Goal: Task Accomplishment & Management: Manage account settings

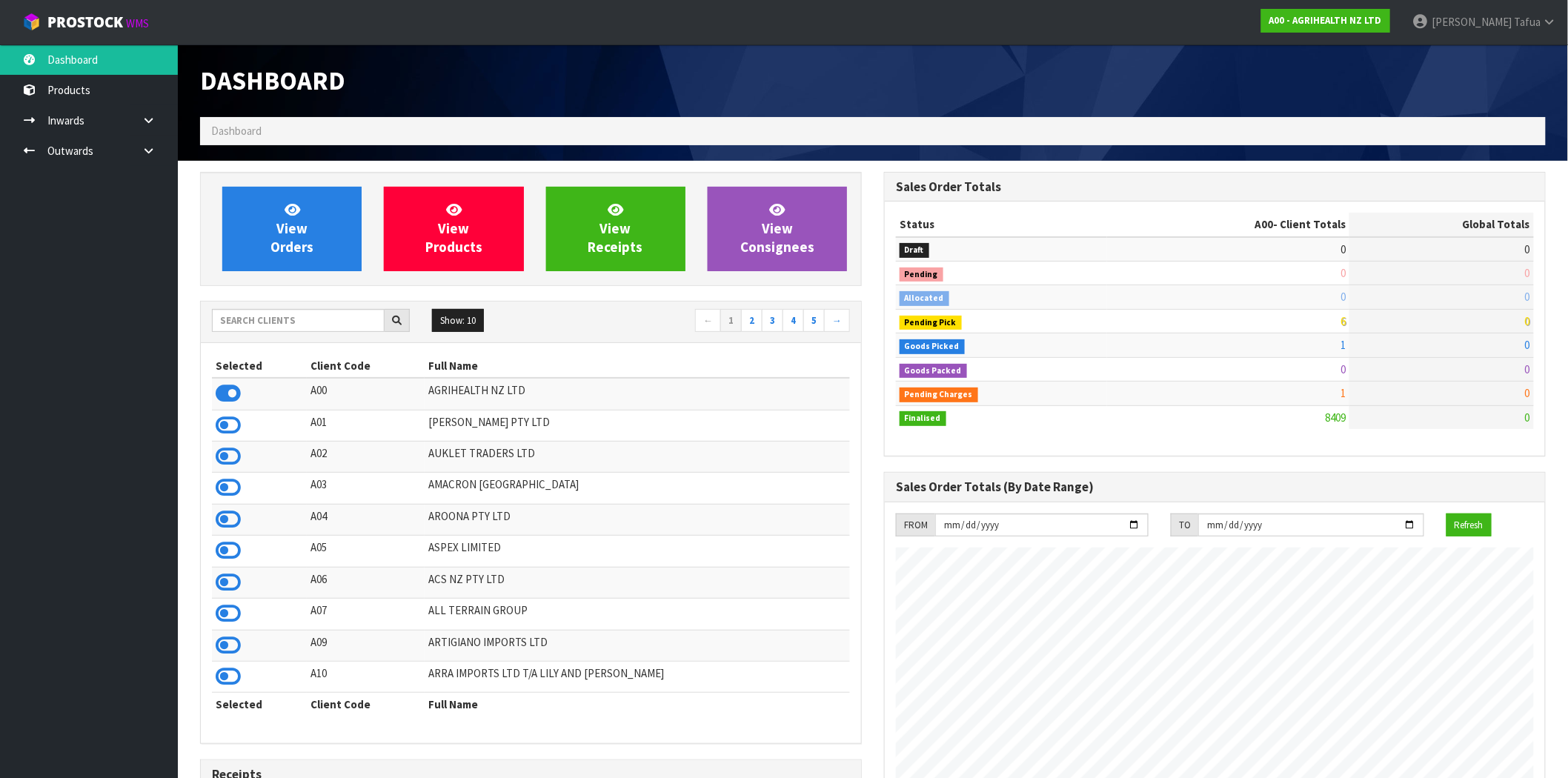
scroll to position [1123, 684]
click at [1533, 26] on span "Tafua" at bounding box center [1528, 22] width 27 height 14
click at [1482, 61] on link "Logout" at bounding box center [1509, 58] width 117 height 20
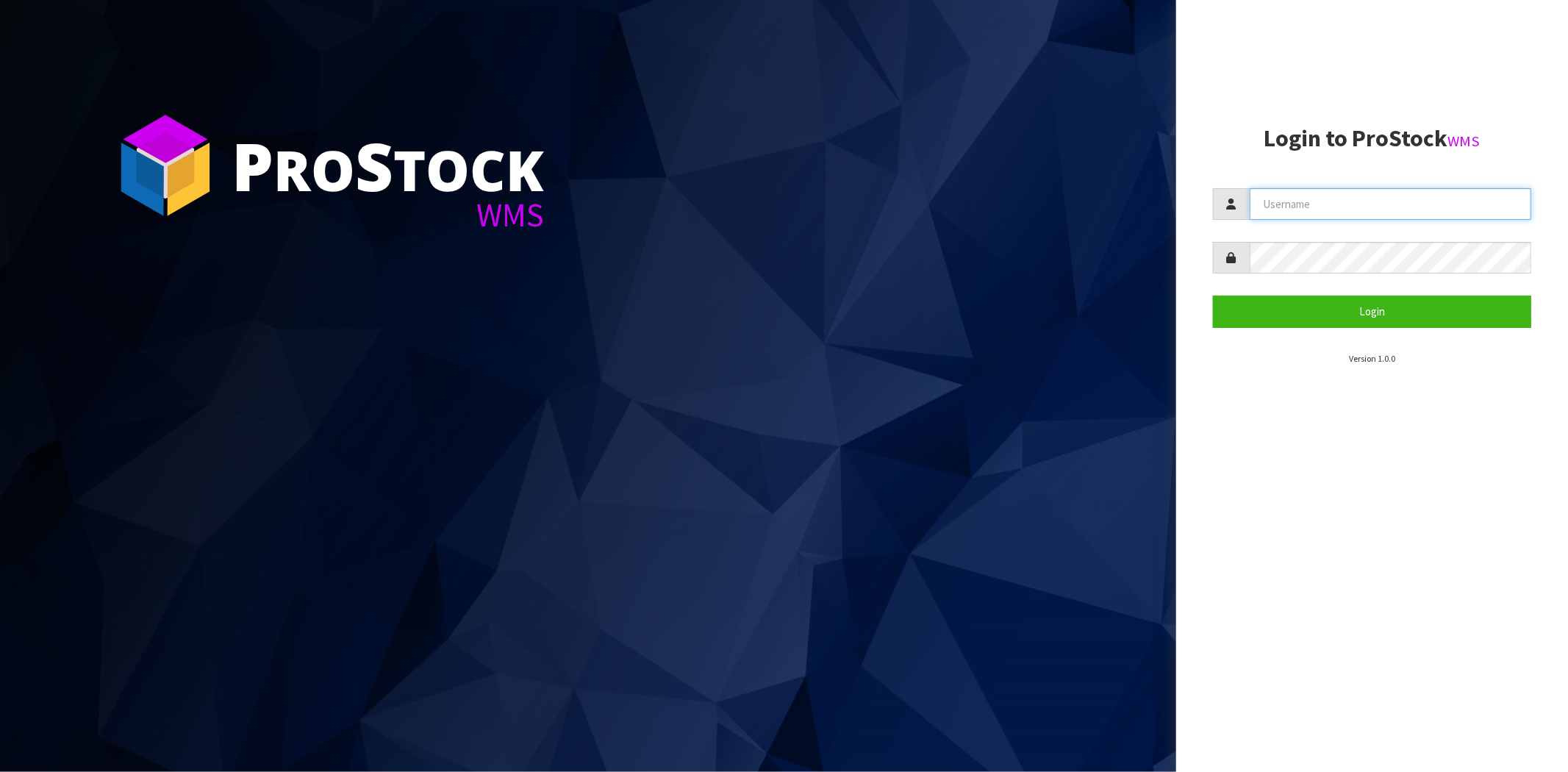
click at [1293, 202] on input "text" at bounding box center [1390, 204] width 281 height 31
paste input "Paras"
type input "Paras"
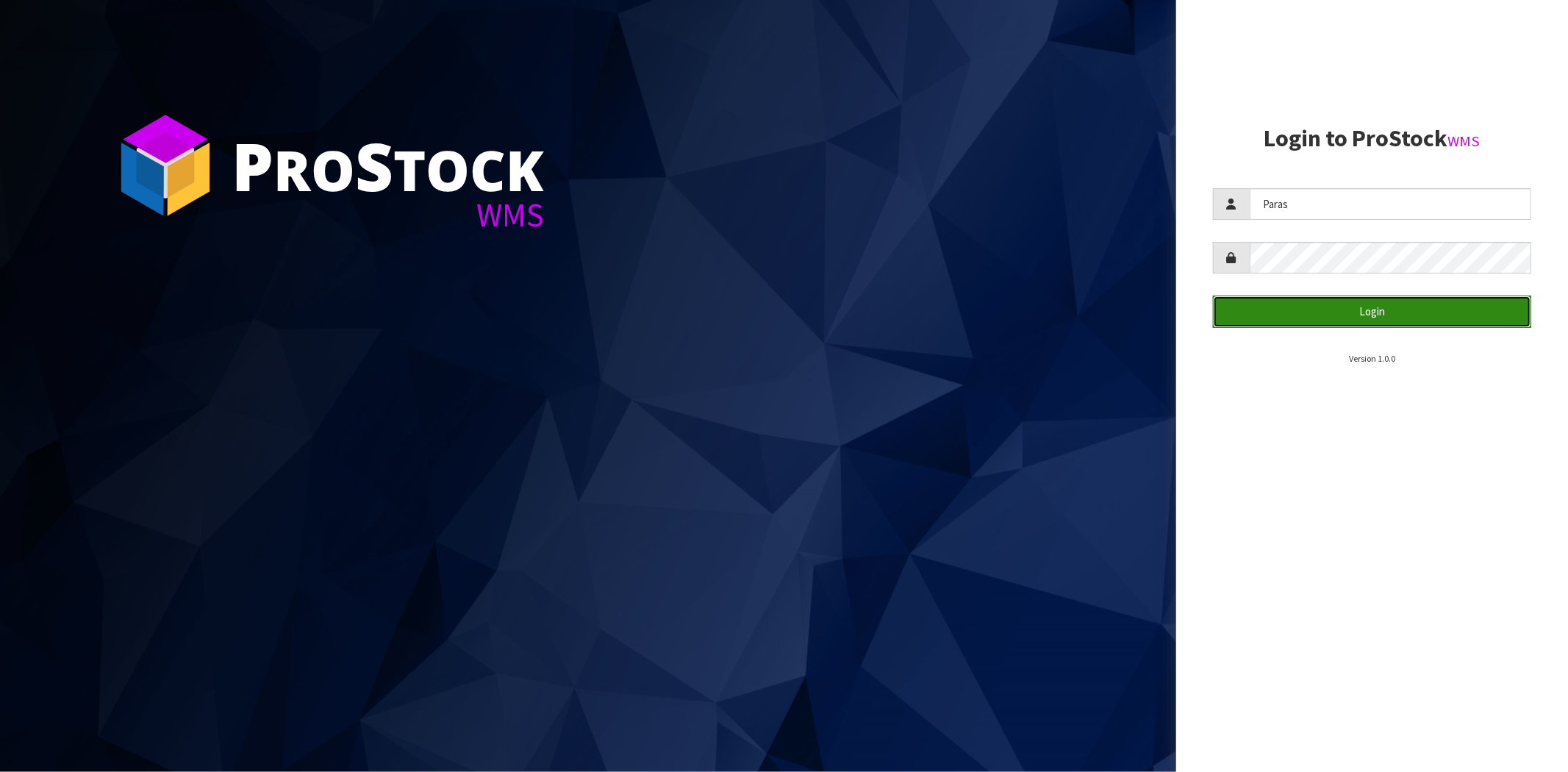
click at [1350, 313] on button "Login" at bounding box center [1372, 311] width 318 height 31
